Goal: Task Accomplishment & Management: Use online tool/utility

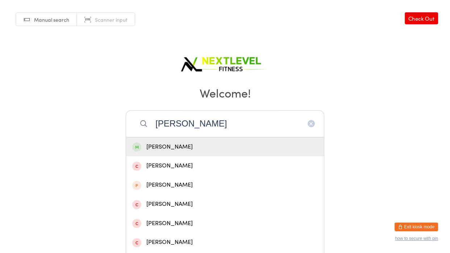
type input "[PERSON_NAME]"
click at [163, 144] on div "[PERSON_NAME]" at bounding box center [225, 147] width 186 height 10
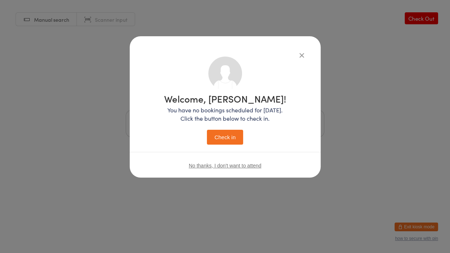
click at [213, 135] on button "Check in" at bounding box center [225, 137] width 36 height 15
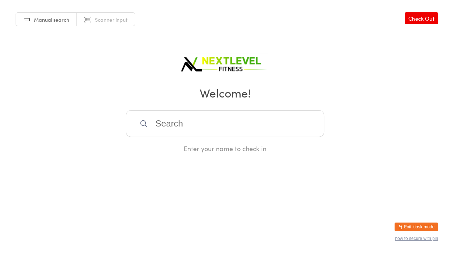
click at [212, 134] on input "search" at bounding box center [225, 123] width 199 height 27
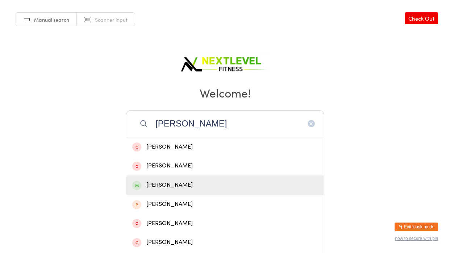
type input "[PERSON_NAME]"
click at [174, 185] on div "[PERSON_NAME]" at bounding box center [225, 185] width 186 height 10
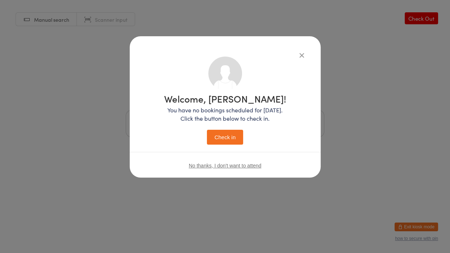
click at [232, 142] on button "Check in" at bounding box center [225, 137] width 36 height 15
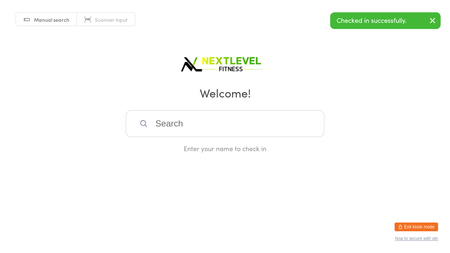
click at [384, 150] on div "Manual search Scanner input Check Out Welcome! Enter your name to check in" at bounding box center [225, 76] width 450 height 153
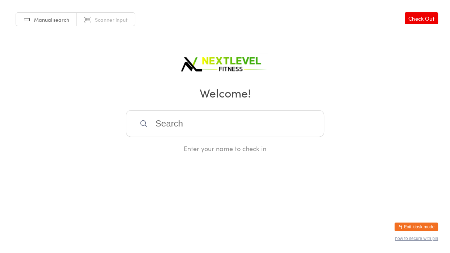
click at [215, 129] on input "search" at bounding box center [225, 123] width 199 height 27
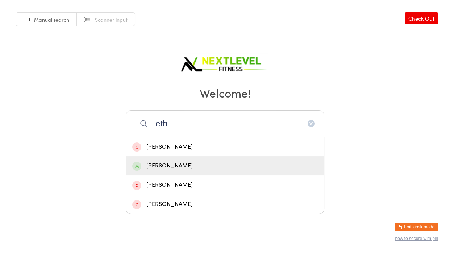
type input "eth"
click at [189, 162] on div "[PERSON_NAME]" at bounding box center [225, 166] width 186 height 10
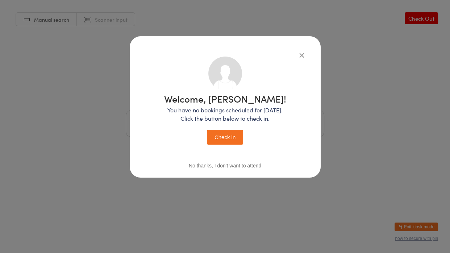
click at [219, 143] on button "Check in" at bounding box center [225, 137] width 36 height 15
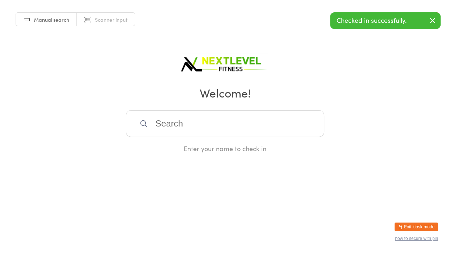
click at [189, 123] on input "search" at bounding box center [225, 123] width 199 height 27
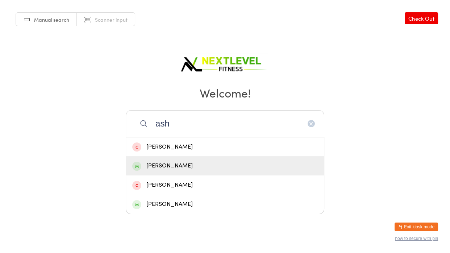
type input "ash"
click at [185, 169] on div "[PERSON_NAME]" at bounding box center [225, 166] width 186 height 10
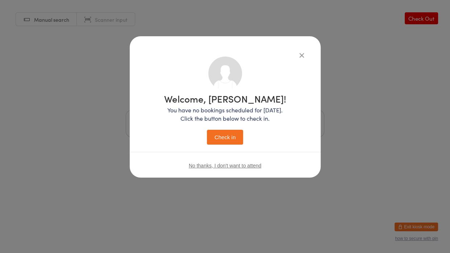
click at [224, 143] on button "Check in" at bounding box center [225, 137] width 36 height 15
